Goal: Find specific page/section: Find specific page/section

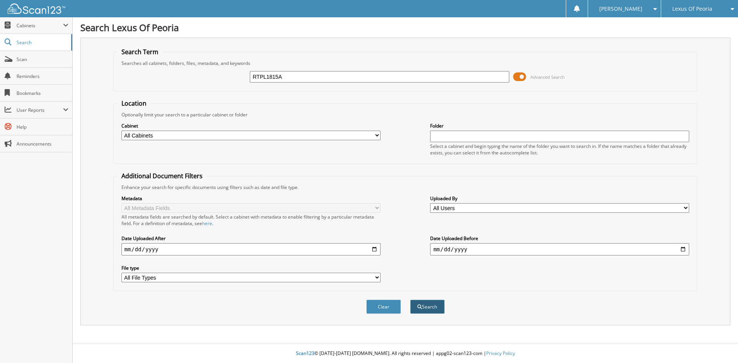
type input "RTPL1815A"
click at [436, 312] on button "Search" at bounding box center [427, 307] width 35 height 14
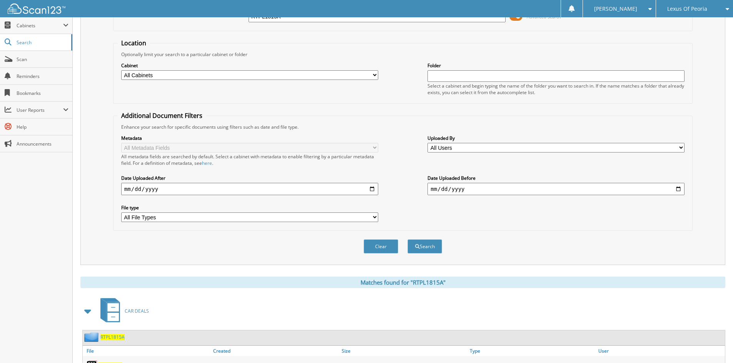
scroll to position [176, 0]
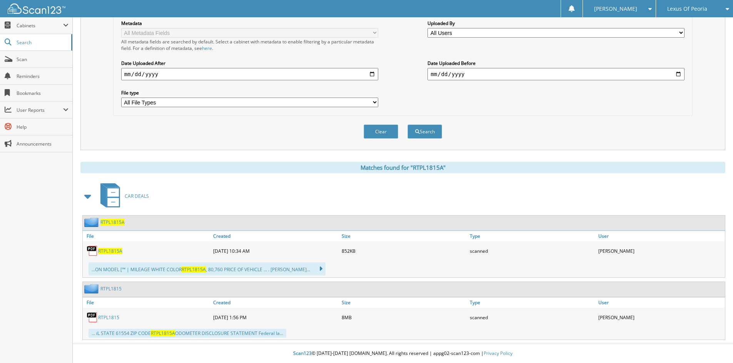
click at [114, 254] on span "RTPL1815A" at bounding box center [110, 251] width 24 height 7
click at [645, 8] on span at bounding box center [647, 8] width 7 height 5
click at [630, 37] on link "Logout" at bounding box center [619, 37] width 73 height 13
